Goal: Transaction & Acquisition: Book appointment/travel/reservation

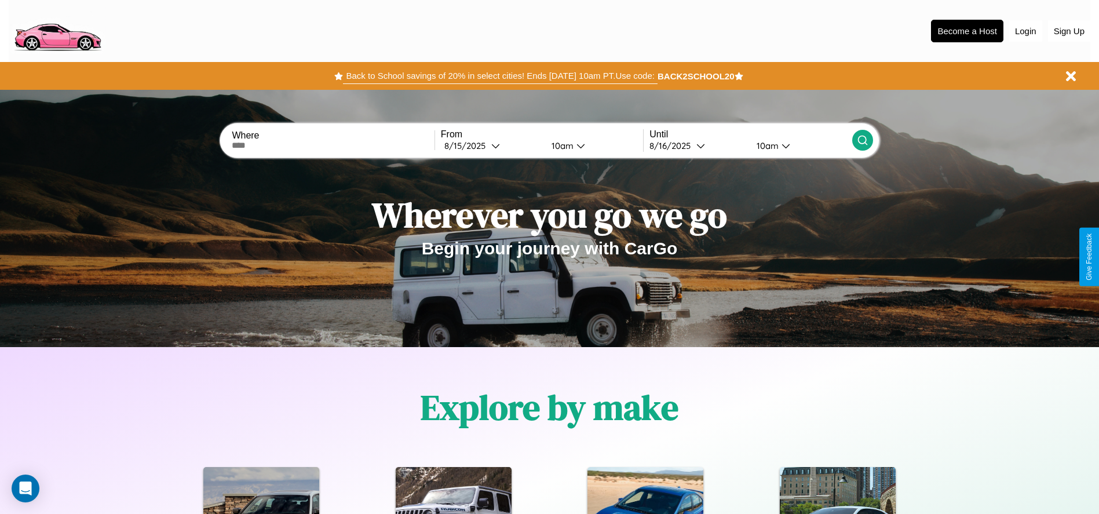
click at [500, 76] on button "Back to School savings of 20% in select cities! Ends [DATE] 10am PT. Use code:" at bounding box center [500, 76] width 314 height 16
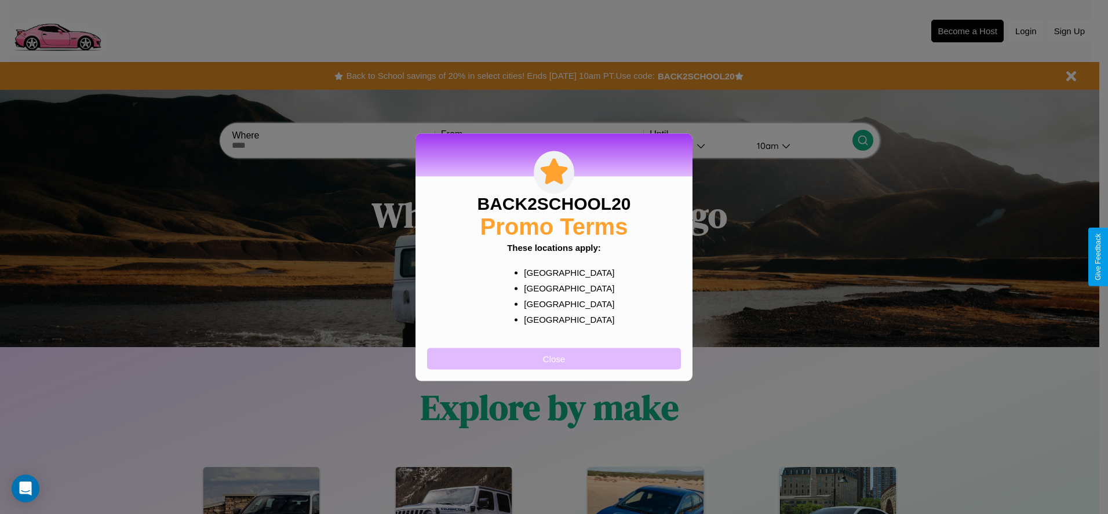
click at [554, 358] on button "Close" at bounding box center [554, 358] width 254 height 21
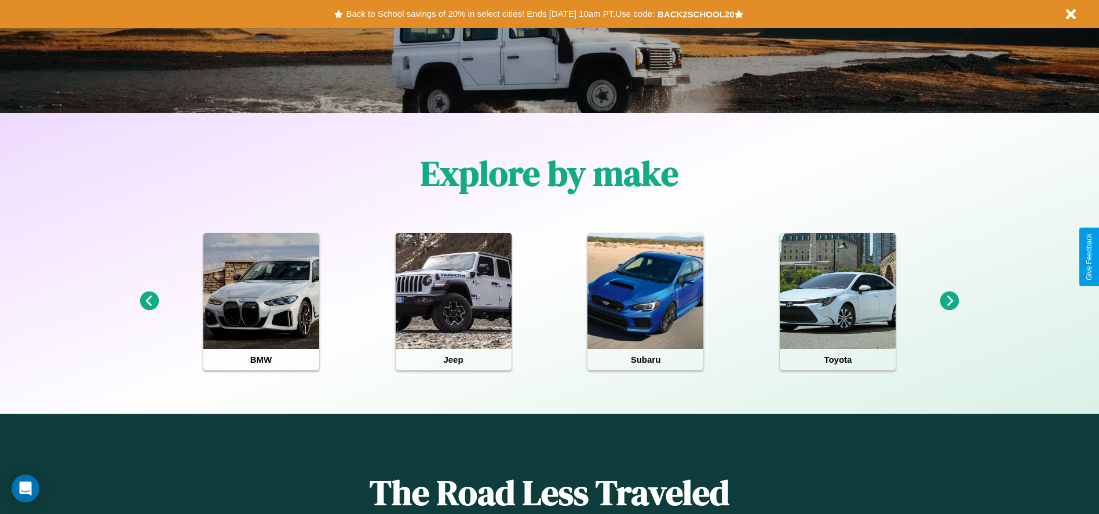
scroll to position [240, 0]
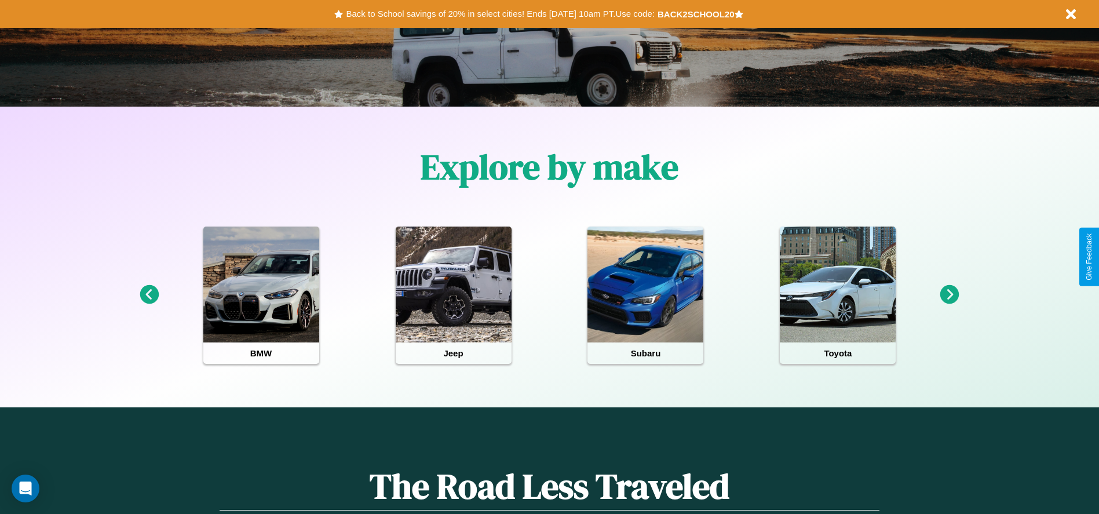
click at [949, 295] on icon at bounding box center [949, 294] width 19 height 19
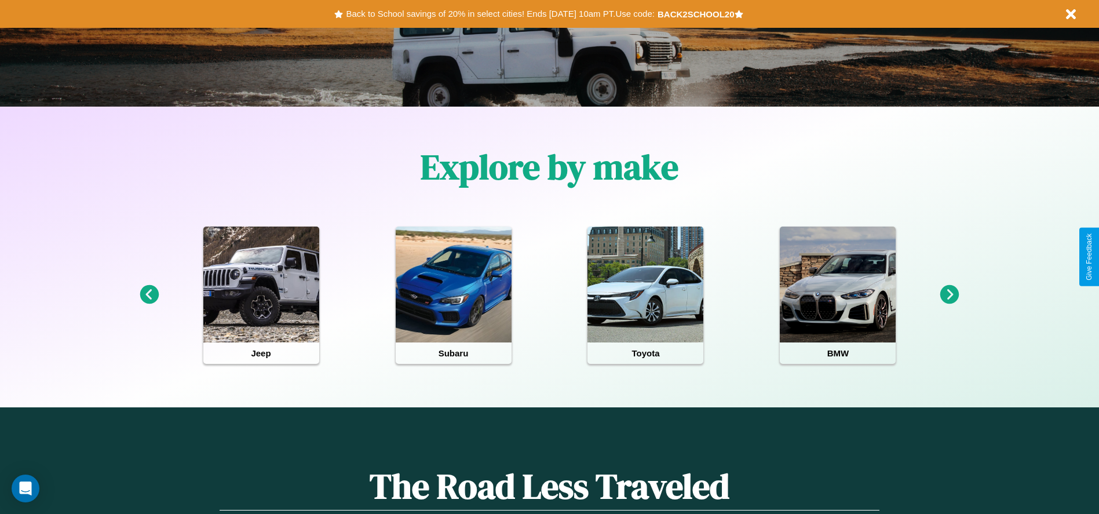
click at [949, 295] on icon at bounding box center [949, 294] width 19 height 19
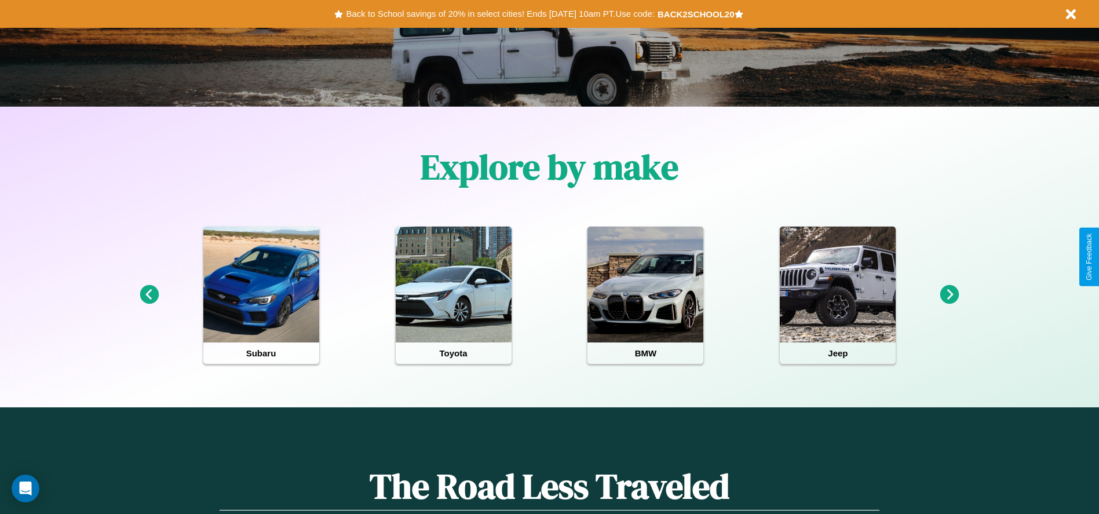
click at [949, 295] on icon at bounding box center [949, 294] width 19 height 19
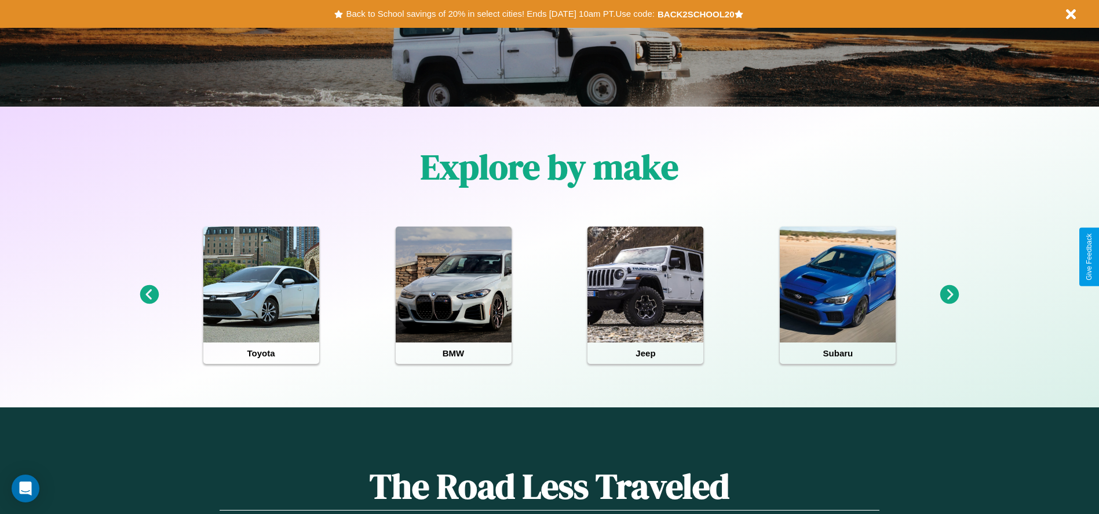
click at [949, 295] on icon at bounding box center [949, 294] width 19 height 19
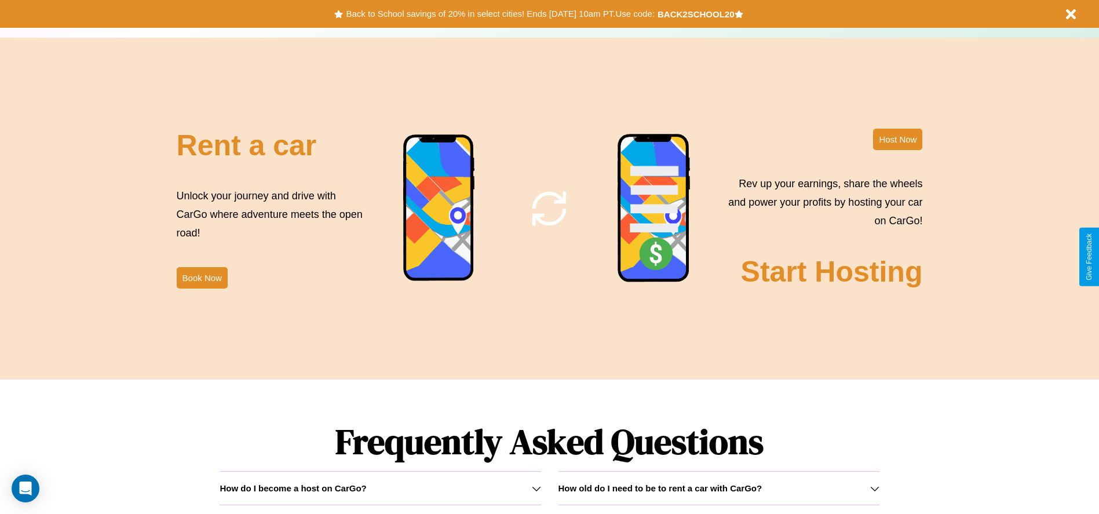
scroll to position [1401, 0]
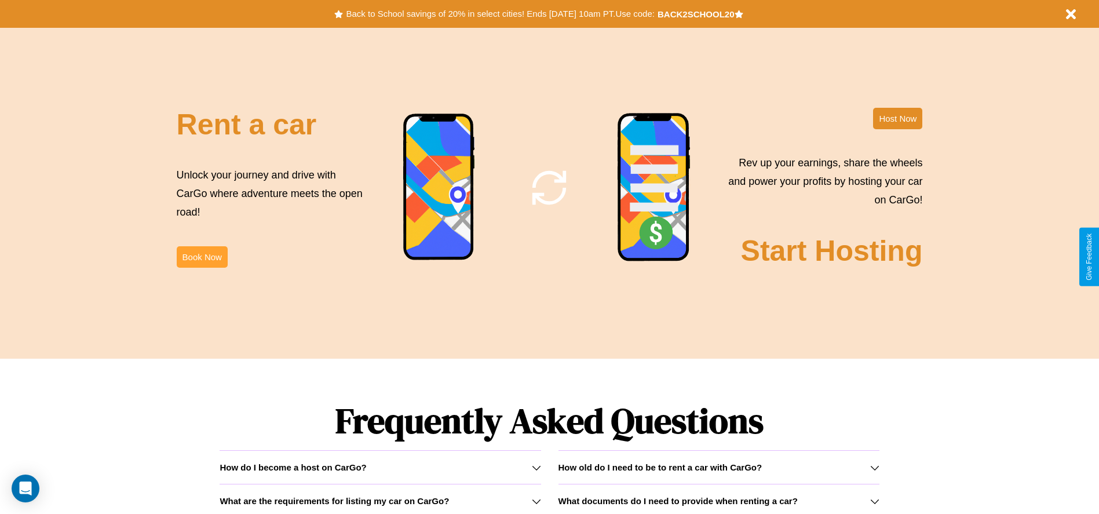
click at [202, 257] on button "Book Now" at bounding box center [202, 256] width 51 height 21
